Goal: Entertainment & Leisure: Consume media (video, audio)

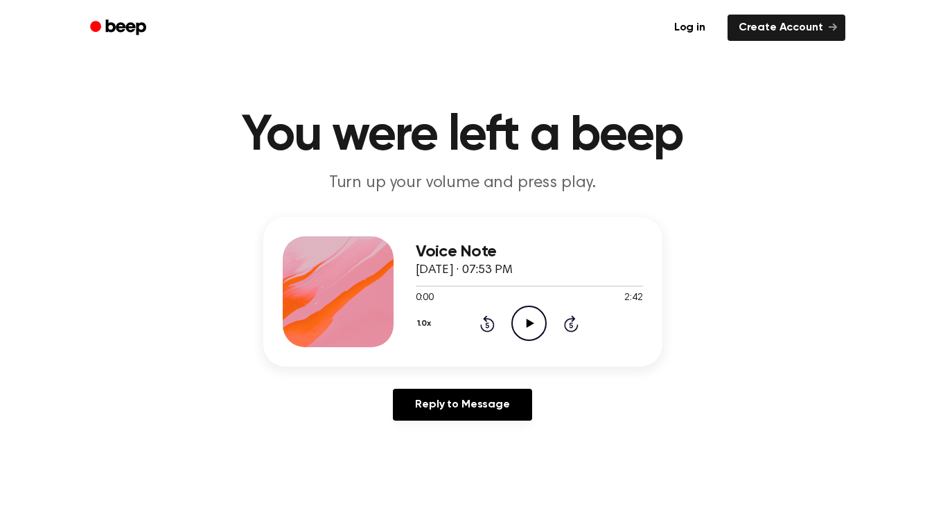
click at [529, 324] on icon at bounding box center [531, 323] width 8 height 9
click at [534, 319] on icon "Play Audio" at bounding box center [529, 323] width 35 height 35
click at [529, 326] on icon at bounding box center [531, 323] width 8 height 9
click at [531, 320] on icon "Play Audio" at bounding box center [529, 323] width 35 height 35
click at [531, 322] on icon at bounding box center [531, 323] width 8 height 9
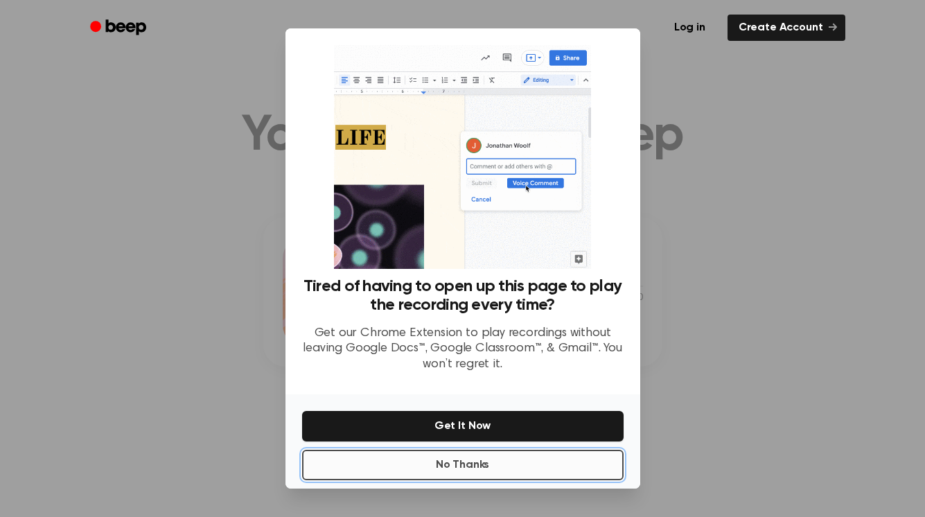
click at [500, 464] on button "No Thanks" at bounding box center [463, 465] width 322 height 30
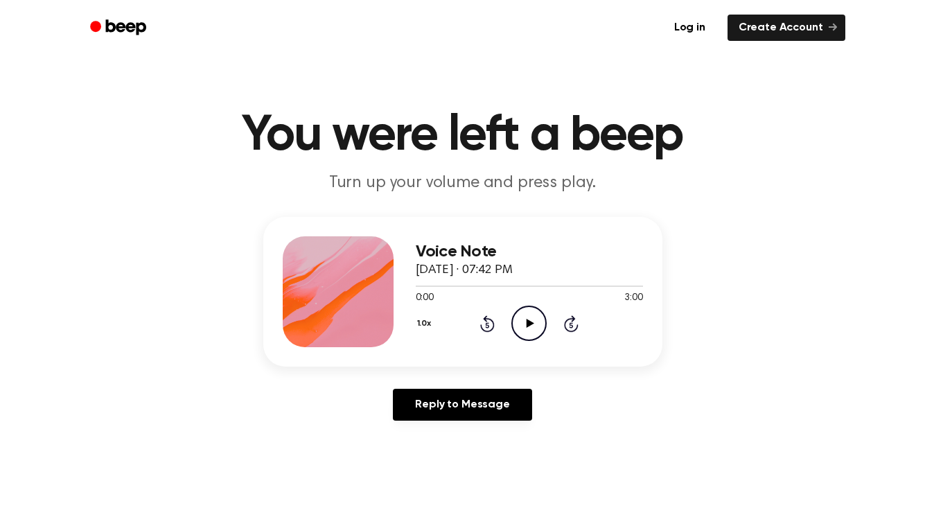
click at [527, 326] on icon at bounding box center [531, 323] width 8 height 9
click at [531, 322] on icon at bounding box center [531, 323] width 8 height 9
click at [528, 321] on icon at bounding box center [531, 323] width 8 height 9
